Goal: Navigation & Orientation: Find specific page/section

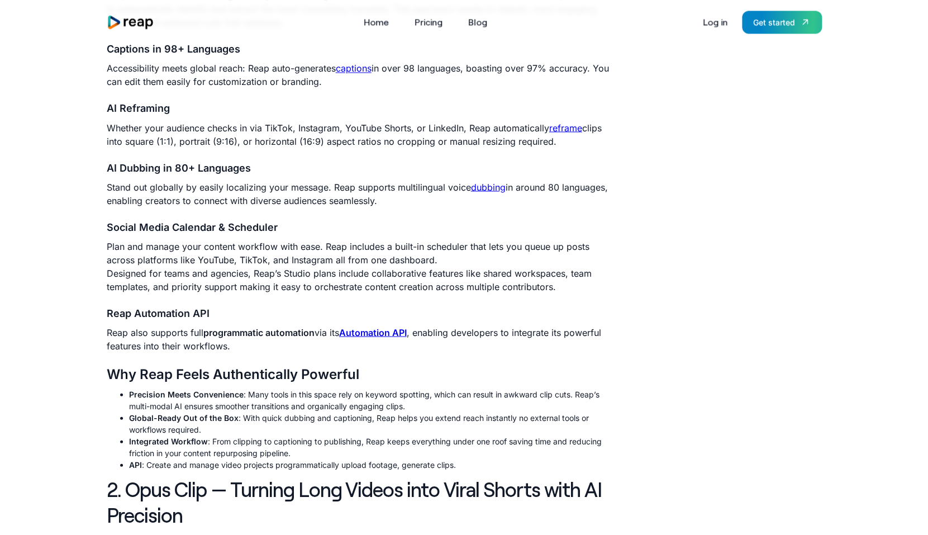
scroll to position [828, 0]
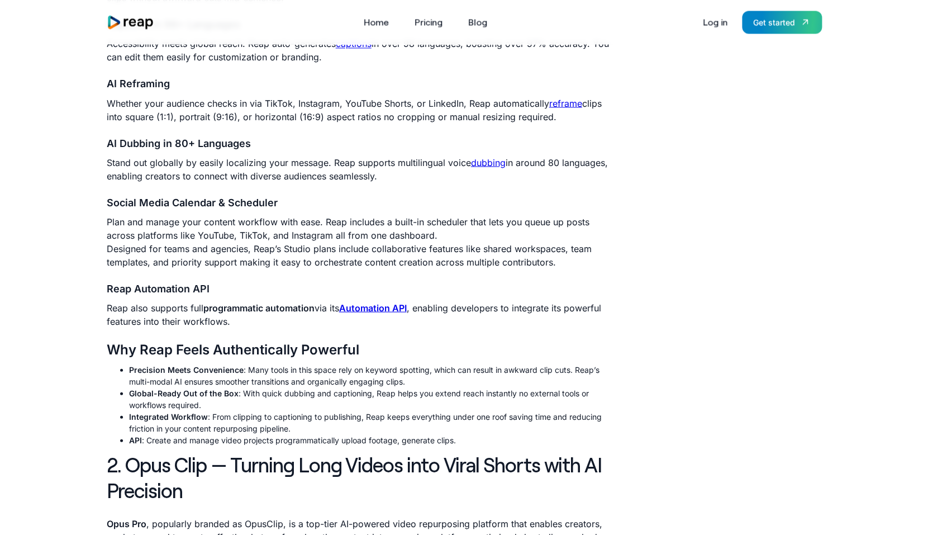
click at [377, 306] on strong "Automation API" at bounding box center [373, 307] width 68 height 11
